Goal: Find specific page/section: Find specific page/section

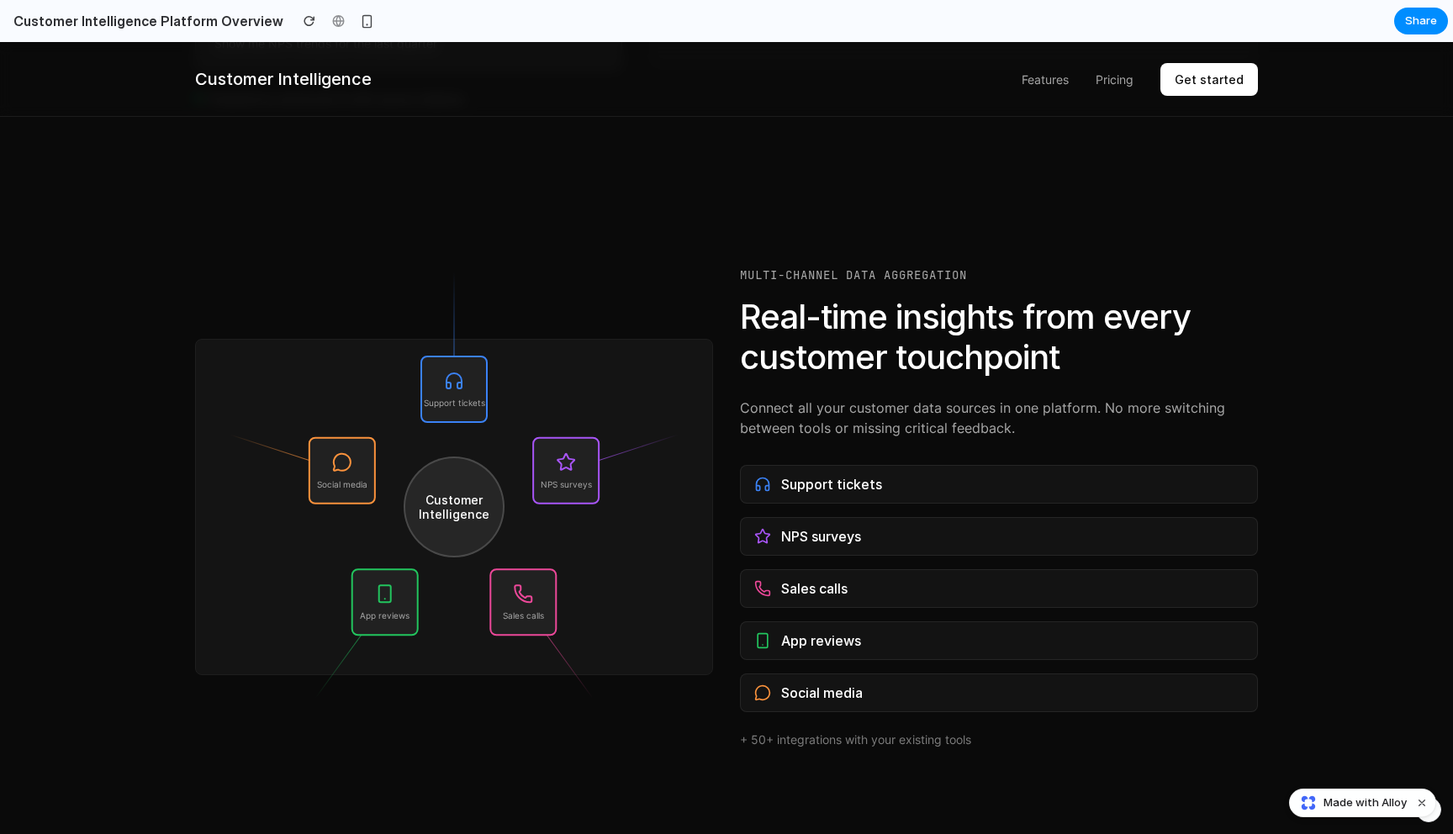
scroll to position [1063, 0]
